Goal: Transaction & Acquisition: Purchase product/service

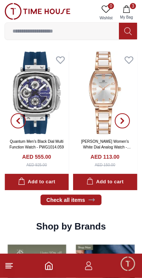
scroll to position [386, 0]
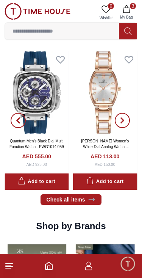
click at [94, 200] on icon at bounding box center [92, 200] width 8 height 8
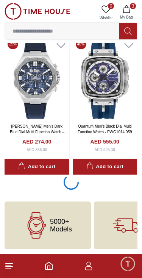
scroll to position [1321, 0]
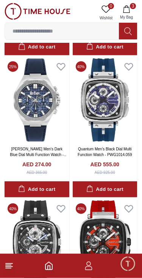
scroll to position [1301, 0]
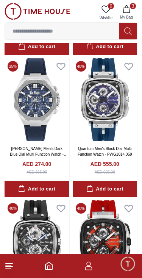
click at [36, 38] on input at bounding box center [62, 31] width 114 height 15
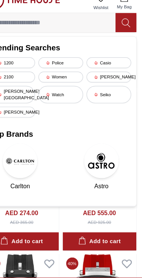
scroll to position [1267, 0]
click at [94, 74] on div "[PERSON_NAME]" at bounding box center [113, 78] width 39 height 9
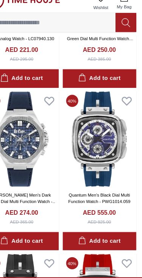
type input "******"
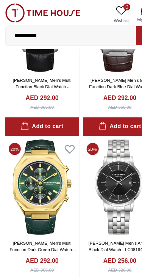
scroll to position [1232, 0]
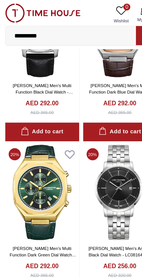
click at [42, 31] on input "**********" at bounding box center [62, 31] width 114 height 15
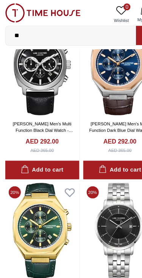
type input "*"
type input "********"
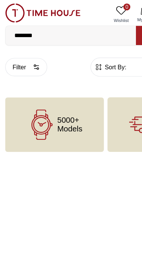
click at [33, 117] on icon at bounding box center [37, 109] width 27 height 27
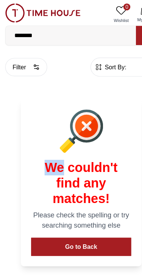
click at [85, 215] on button "Go to Back" at bounding box center [71, 216] width 88 height 16
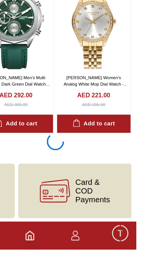
scroll to position [1339, 4]
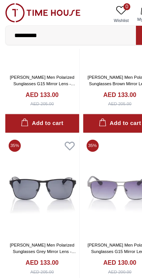
scroll to position [1529, 0]
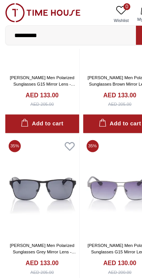
click at [46, 32] on input "**********" at bounding box center [62, 31] width 114 height 15
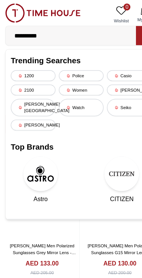
scroll to position [1496, 0]
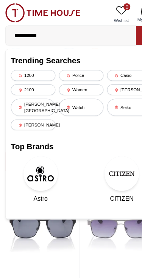
click at [64, 71] on div "Police" at bounding box center [71, 65] width 39 height 9
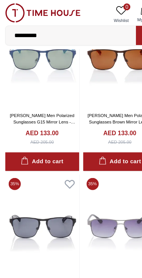
click at [64, 68] on img at bounding box center [37, 49] width 65 height 88
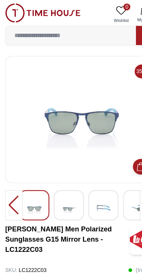
click at [31, 33] on input at bounding box center [62, 31] width 114 height 15
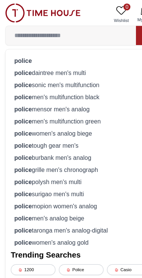
click at [18, 54] on strong "police" at bounding box center [20, 53] width 15 height 6
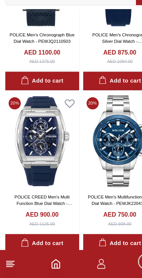
scroll to position [958, 0]
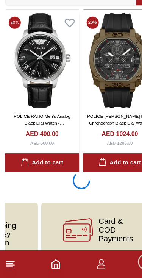
scroll to position [0, 156]
click at [114, 225] on span "Card & COD Payments" at bounding box center [102, 236] width 30 height 23
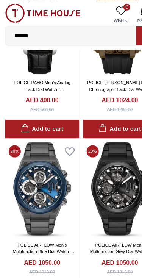
scroll to position [4218, 0]
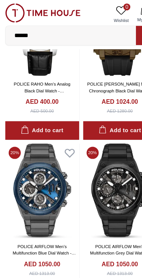
click at [24, 27] on input "******" at bounding box center [62, 31] width 114 height 15
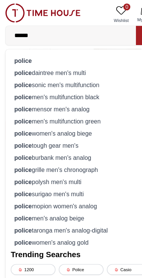
scroll to position [4184, 0]
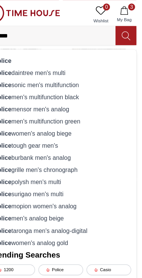
click at [30, 31] on input "******" at bounding box center [62, 31] width 114 height 15
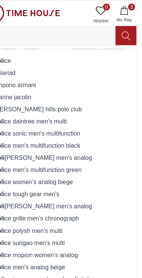
type input "*"
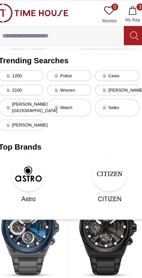
click at [17, 105] on div "[PERSON_NAME]" at bounding box center [28, 109] width 39 height 9
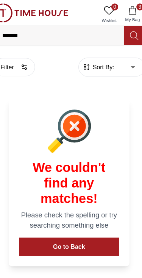
click at [66, 210] on button "Go to Back" at bounding box center [71, 216] width 88 height 16
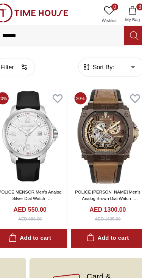
click at [117, 5] on button "3 My Bag" at bounding box center [127, 12] width 22 height 19
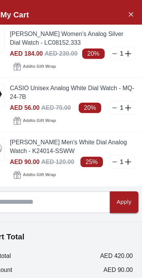
click at [115, 92] on icon at bounding box center [118, 94] width 6 height 6
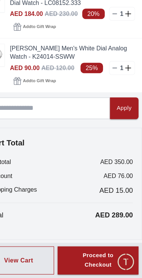
scroll to position [25, 0]
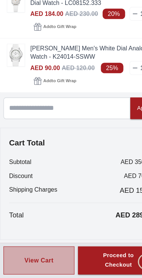
click at [48, 251] on button "View Cart" at bounding box center [34, 263] width 62 height 25
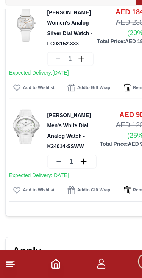
scroll to position [51, 0]
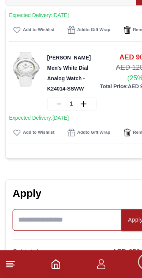
click at [85, 218] on input at bounding box center [58, 227] width 95 height 19
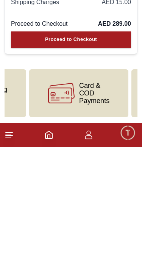
scroll to position [0, 209]
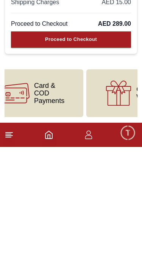
click at [99, 201] on div "Gift Wrapping" at bounding box center [136, 225] width 98 height 48
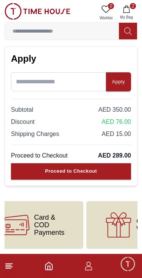
scroll to position [247, 0]
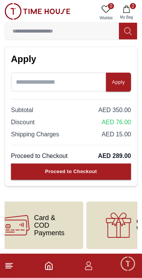
click at [113, 220] on icon at bounding box center [118, 225] width 27 height 27
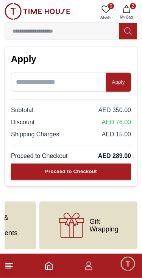
scroll to position [0, 256]
click at [117, 228] on span "Gift Wrapping" at bounding box center [104, 225] width 29 height 15
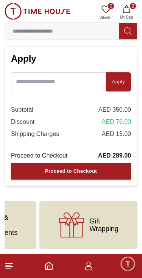
scroll to position [248, 0]
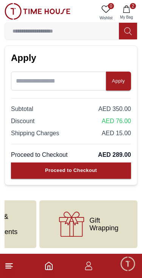
click at [91, 217] on span "Gift Wrapping" at bounding box center [104, 224] width 29 height 15
click at [95, 217] on span "Gift Wrapping" at bounding box center [104, 224] width 29 height 15
click at [100, 221] on span "Gift Wrapping" at bounding box center [104, 224] width 29 height 15
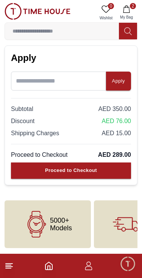
scroll to position [0, 0]
click at [64, 225] on span "5000+ Models" at bounding box center [61, 224] width 22 height 15
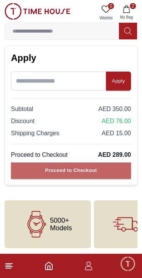
click at [104, 171] on button "Proceed to Checkout" at bounding box center [71, 171] width 120 height 16
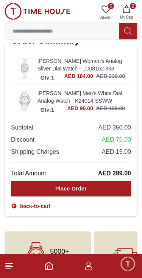
scroll to position [536, 0]
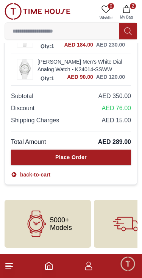
click at [13, 177] on icon at bounding box center [14, 175] width 5 height 5
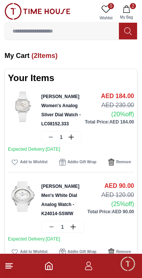
click at [131, 262] on span "Minimize live chat window" at bounding box center [128, 264] width 22 height 22
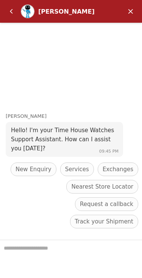
click at [7, 13] on em "Back" at bounding box center [11, 11] width 15 height 15
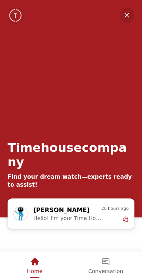
click at [37, 260] on em "Home" at bounding box center [34, 262] width 9 height 9
click at [42, 261] on div "Home" at bounding box center [35, 264] width 68 height 25
click at [129, 19] on em "Minimize" at bounding box center [127, 15] width 15 height 15
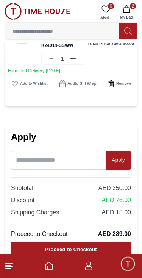
click at [49, 265] on icon "Home" at bounding box center [48, 266] width 9 height 9
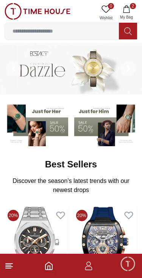
click at [9, 13] on img at bounding box center [38, 11] width 66 height 17
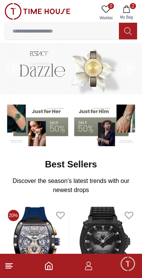
click at [13, 267] on icon at bounding box center [9, 266] width 9 height 9
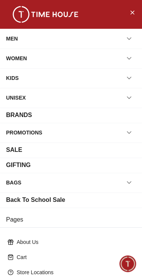
click at [105, 163] on div "GIFTING" at bounding box center [71, 165] width 130 height 9
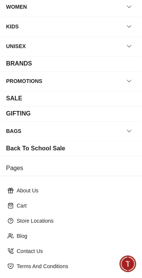
scroll to position [56, 0]
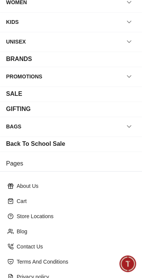
click at [102, 164] on h3 "Pages" at bounding box center [71, 164] width 142 height 16
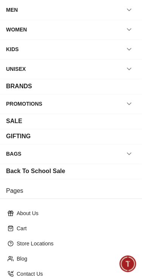
scroll to position [27, 0]
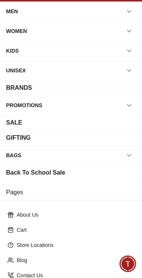
click at [127, 135] on div "GIFTING" at bounding box center [71, 138] width 130 height 9
click at [18, 125] on div "SALE" at bounding box center [14, 122] width 16 height 9
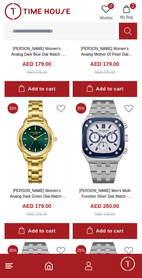
scroll to position [1180, 0]
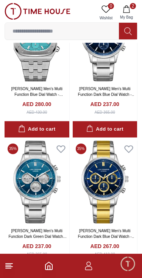
scroll to position [1560, 0]
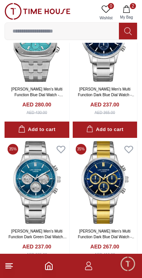
click at [13, 268] on icon at bounding box center [9, 266] width 9 height 9
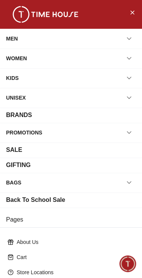
click at [13, 149] on div "SALE" at bounding box center [14, 150] width 16 height 9
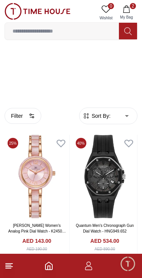
click at [11, 267] on line at bounding box center [9, 267] width 7 height 0
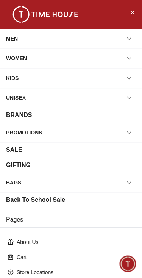
click at [26, 134] on div "PROMOTIONS" at bounding box center [24, 133] width 36 height 14
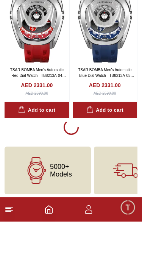
scroll to position [1264, 0]
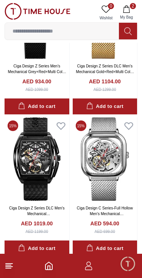
scroll to position [2607, 0]
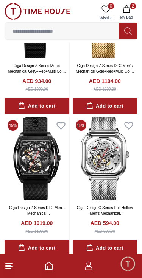
click at [9, 269] on icon at bounding box center [9, 266] width 9 height 9
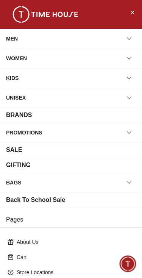
click at [31, 118] on div "BRANDS" at bounding box center [19, 115] width 26 height 9
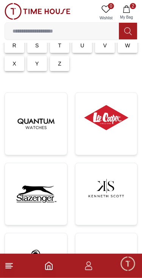
scroll to position [93, 0]
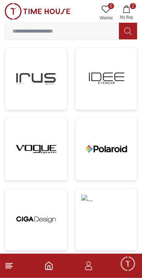
click at [116, 159] on img at bounding box center [107, 149] width 50 height 50
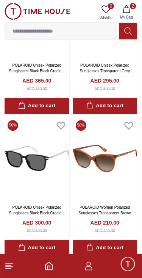
scroll to position [874, 0]
click at [12, 269] on icon at bounding box center [9, 266] width 9 height 9
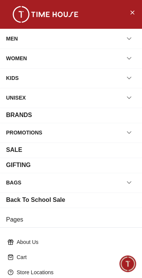
click at [7, 112] on div "BRANDS" at bounding box center [19, 115] width 26 height 9
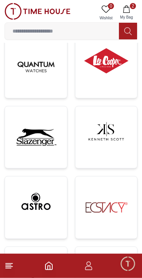
scroll to position [149, 0]
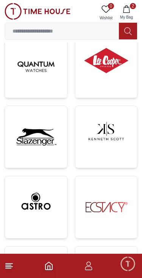
click at [22, 88] on img at bounding box center [36, 67] width 50 height 50
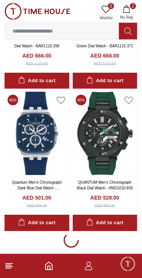
scroll to position [1508, 0]
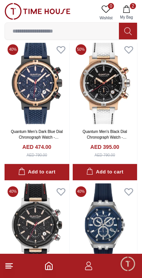
scroll to position [1647, 0]
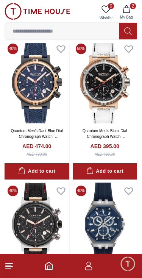
click at [10, 270] on icon at bounding box center [9, 266] width 9 height 9
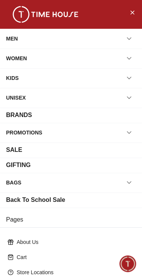
click at [16, 118] on div "BRANDS" at bounding box center [19, 115] width 26 height 9
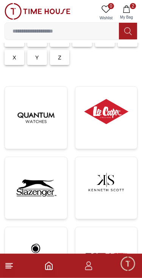
click at [47, 196] on img at bounding box center [36, 189] width 50 height 50
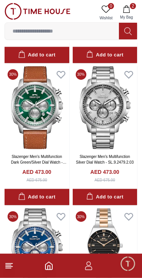
scroll to position [1328, 0]
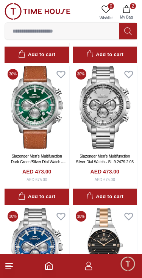
click at [9, 264] on line at bounding box center [9, 264] width 7 height 0
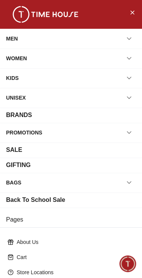
click at [13, 247] on div "About Us" at bounding box center [71, 243] width 133 height 14
